Goal: Transaction & Acquisition: Purchase product/service

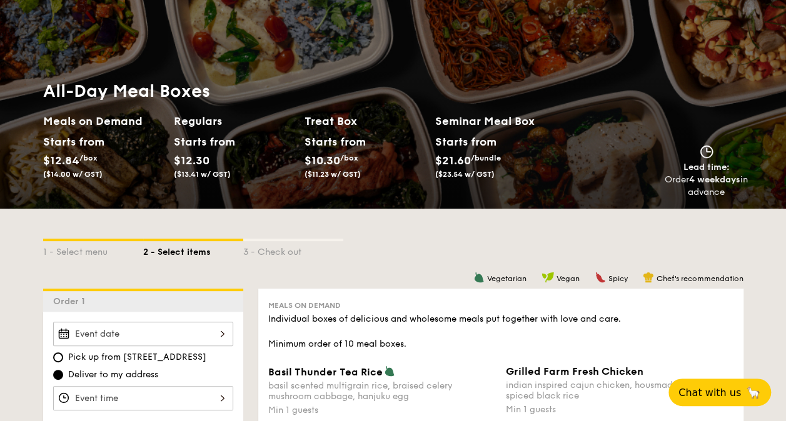
scroll to position [58, 0]
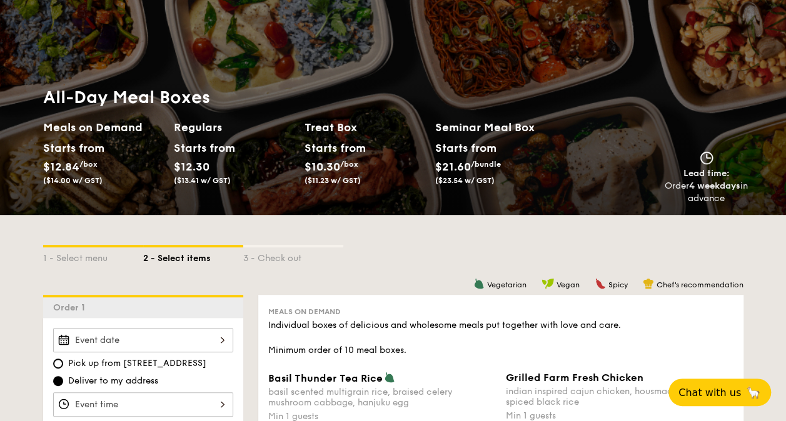
click at [120, 126] on h2 "Meals on Demand" at bounding box center [103, 128] width 121 height 18
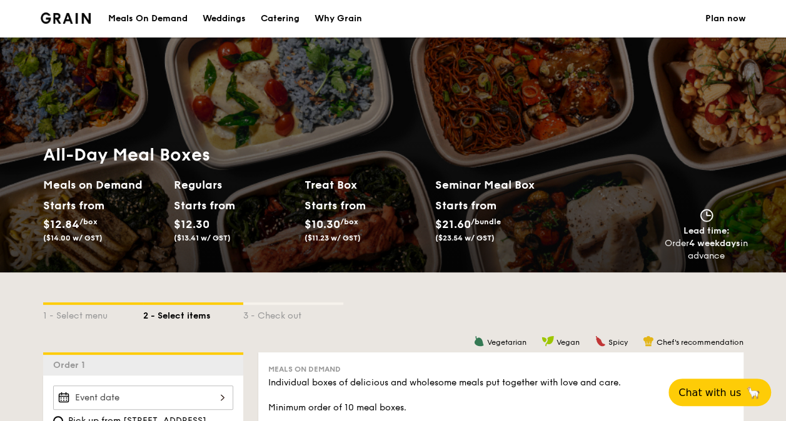
click at [157, 20] on div "Meals On Demand" at bounding box center [147, 19] width 79 height 38
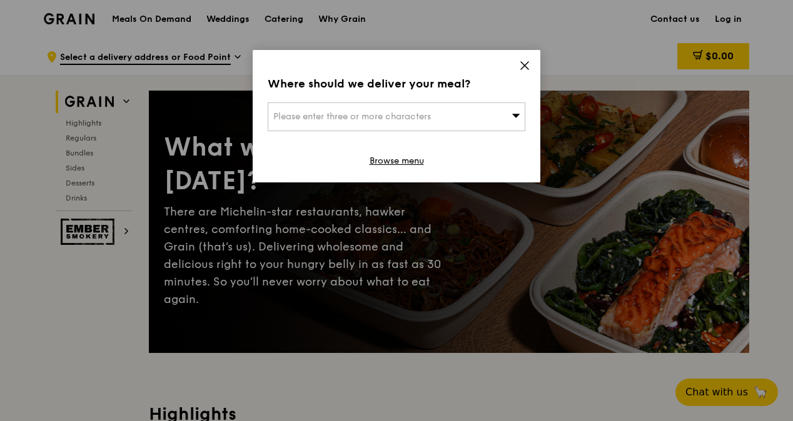
click at [364, 122] on div "Please enter three or more characters" at bounding box center [397, 117] width 258 height 29
click at [523, 64] on icon at bounding box center [525, 66] width 8 height 8
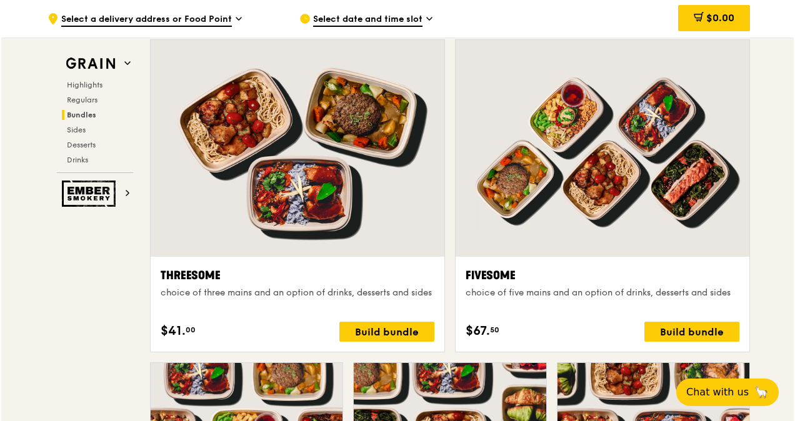
scroll to position [2160, 0]
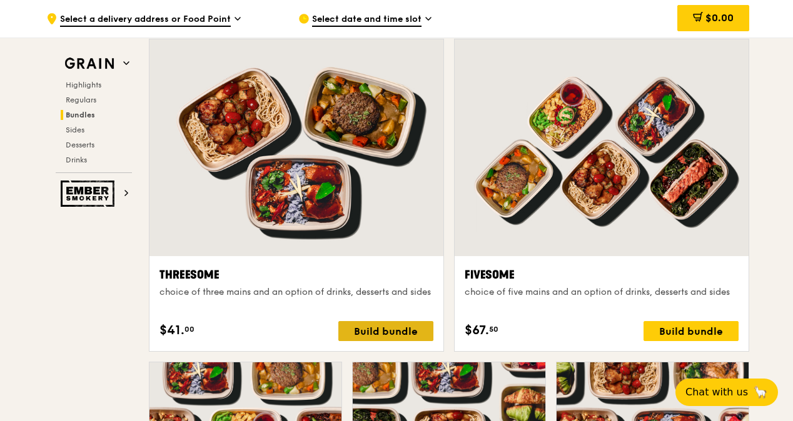
click at [379, 329] on div "Build bundle" at bounding box center [385, 331] width 95 height 20
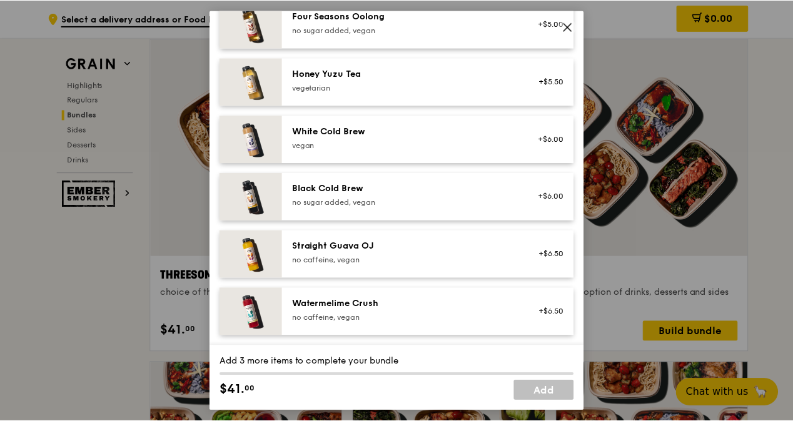
scroll to position [1530, 0]
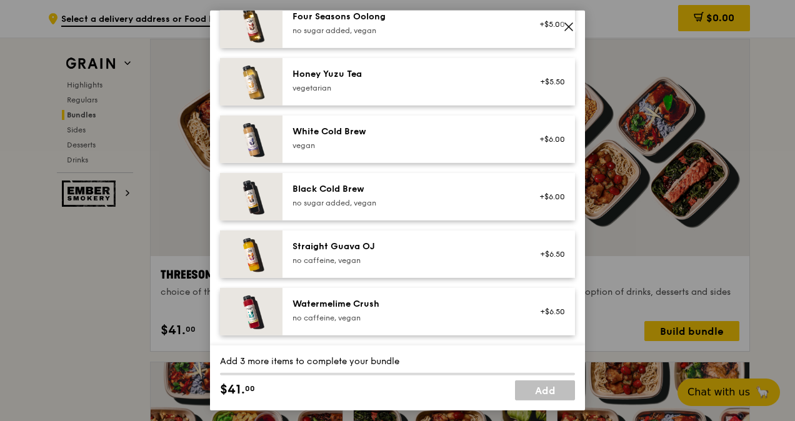
click at [570, 31] on icon at bounding box center [568, 26] width 11 height 11
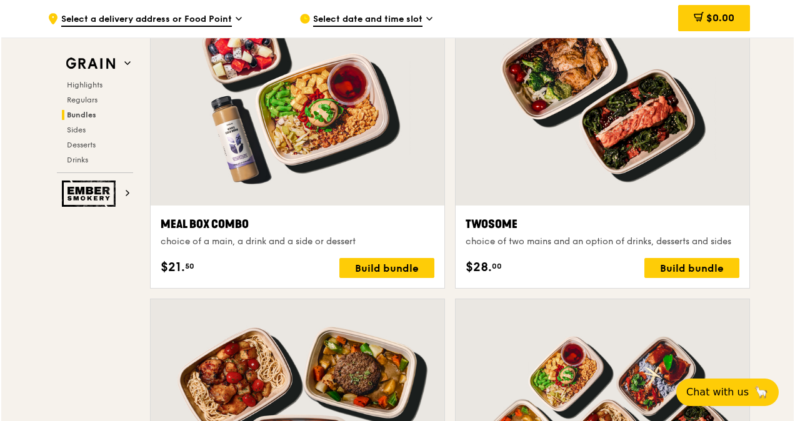
scroll to position [1824, 0]
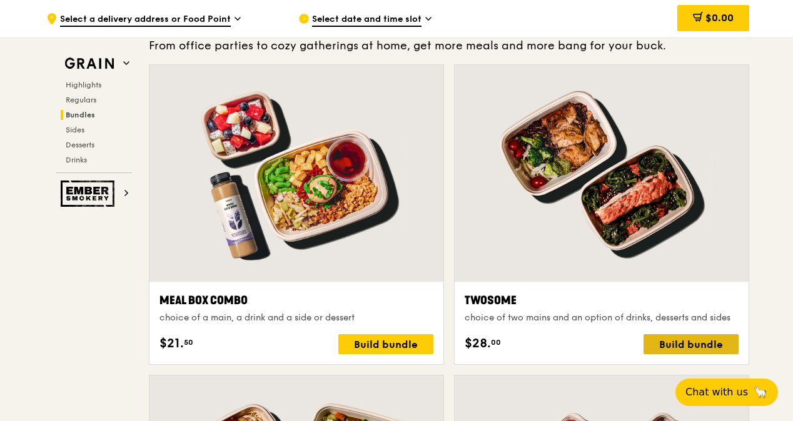
click at [690, 340] on div "Build bundle" at bounding box center [690, 344] width 95 height 20
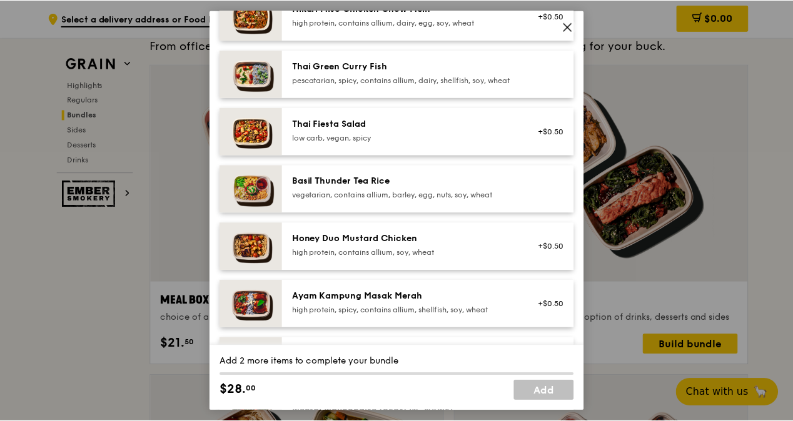
scroll to position [138, 0]
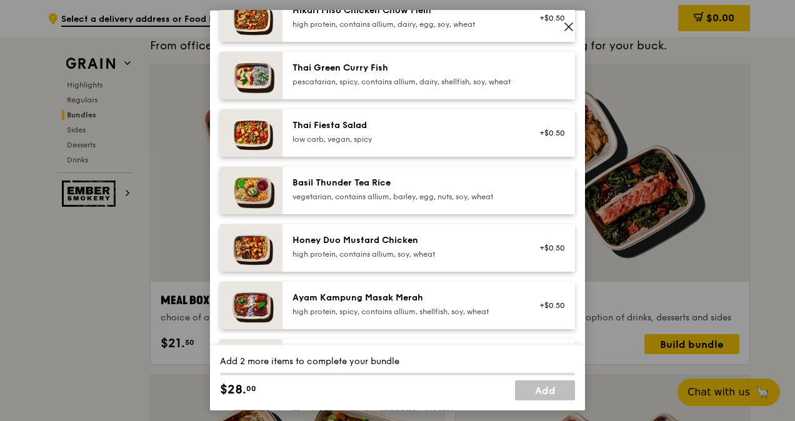
click at [408, 132] on div "Thai Fiesta Salad" at bounding box center [405, 125] width 224 height 13
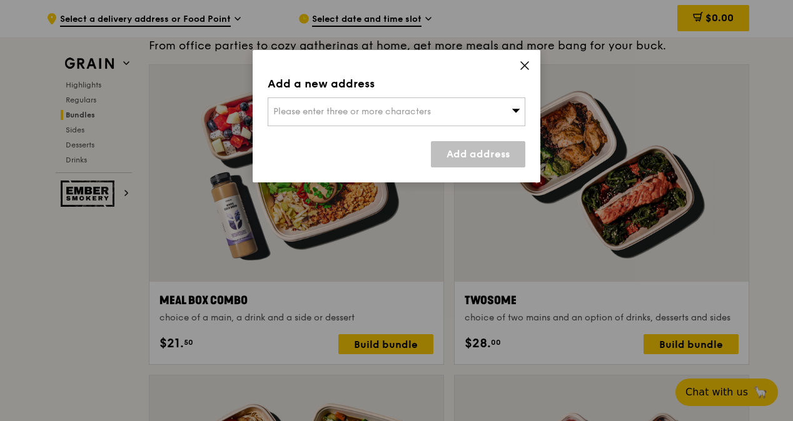
click at [439, 108] on div "Please enter three or more characters" at bounding box center [397, 112] width 258 height 29
click at [520, 66] on icon at bounding box center [524, 65] width 11 height 11
